Goal: Go to known website: Access a specific website the user already knows

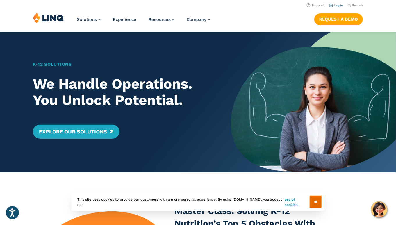
click at [336, 5] on link "Login" at bounding box center [337, 5] width 14 height 4
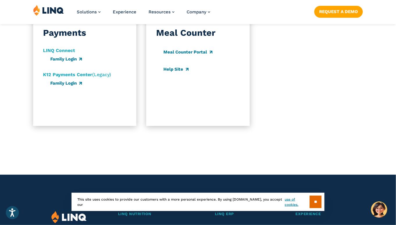
scroll to position [653, 0]
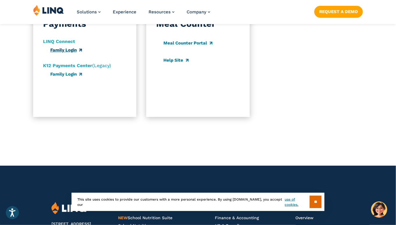
click at [59, 53] on link "Family Login" at bounding box center [66, 49] width 32 height 5
